Goal: Transaction & Acquisition: Purchase product/service

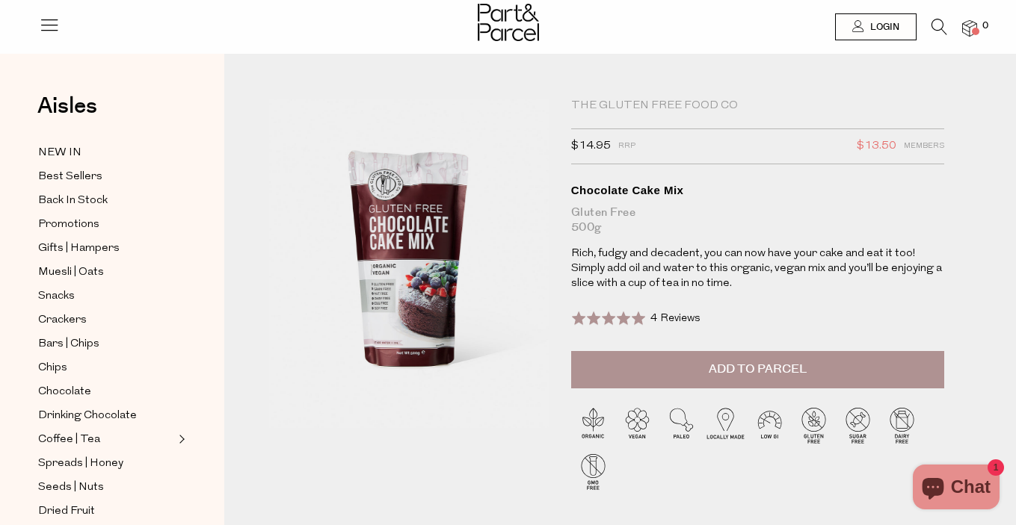
click at [740, 377] on span "Add to Parcel" at bounding box center [758, 369] width 98 height 17
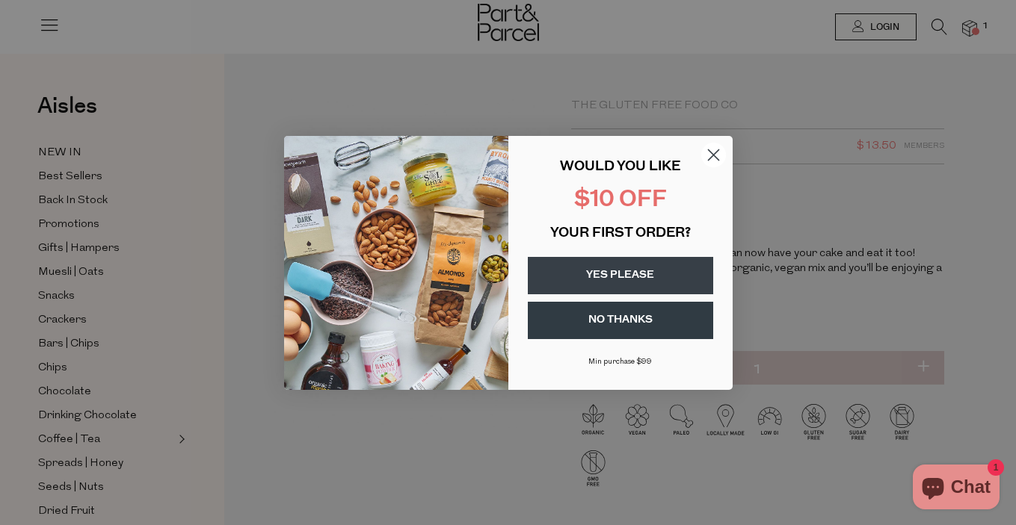
click at [720, 152] on circle "Close dialog" at bounding box center [712, 154] width 25 height 25
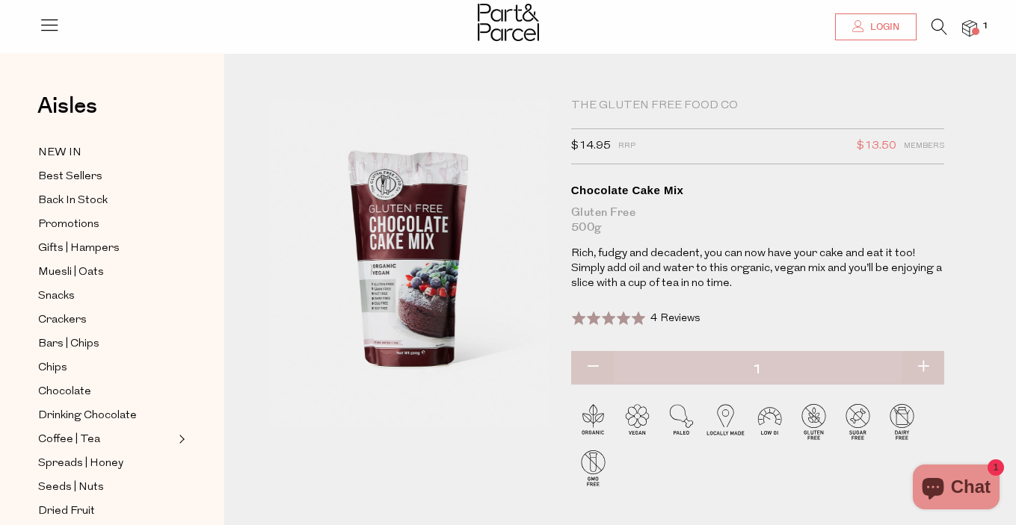
click at [866, 37] on link "Login" at bounding box center [875, 26] width 81 height 27
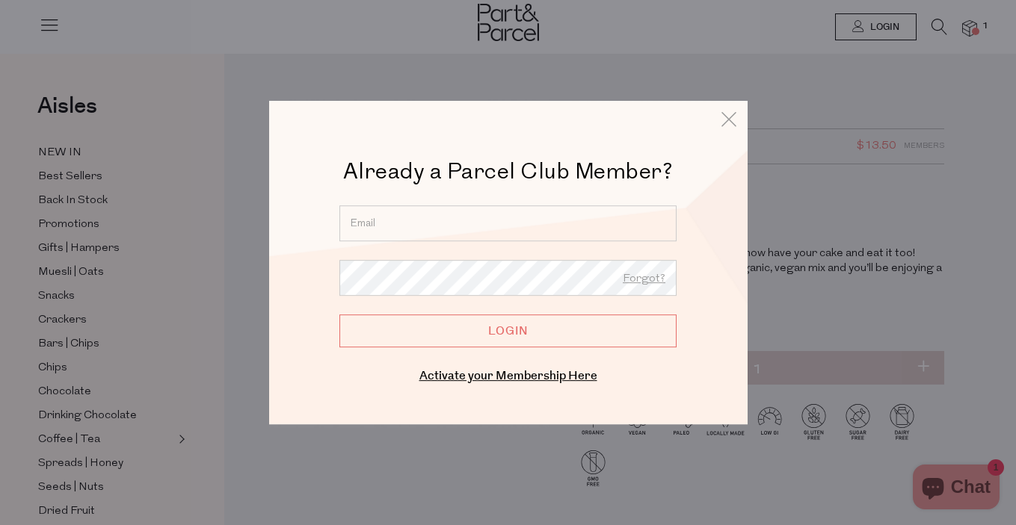
click at [548, 223] on input "email" at bounding box center [507, 224] width 337 height 36
type input "[EMAIL_ADDRESS][DOMAIN_NAME]"
click at [339, 315] on input "Login" at bounding box center [507, 331] width 337 height 33
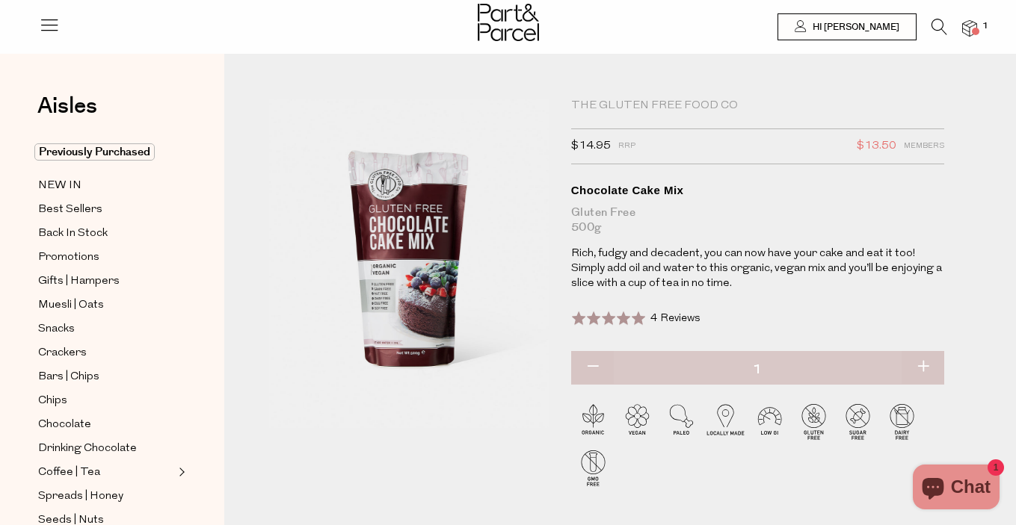
click at [927, 376] on button "button" at bounding box center [922, 367] width 43 height 33
type input "2"
click at [47, 327] on span "Snacks" at bounding box center [56, 330] width 37 height 18
